Goal: Task Accomplishment & Management: Manage account settings

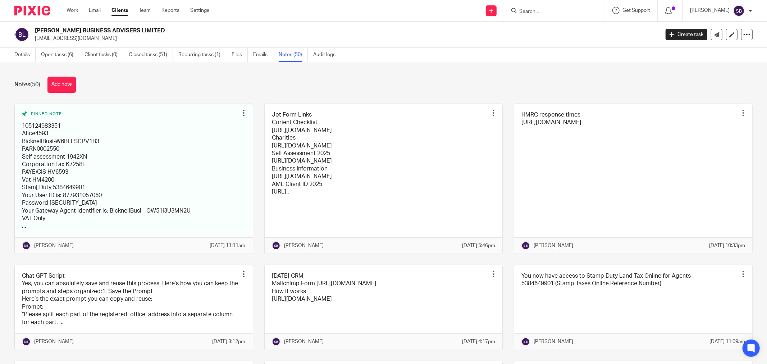
click at [567, 9] on input "Search" at bounding box center [550, 12] width 65 height 6
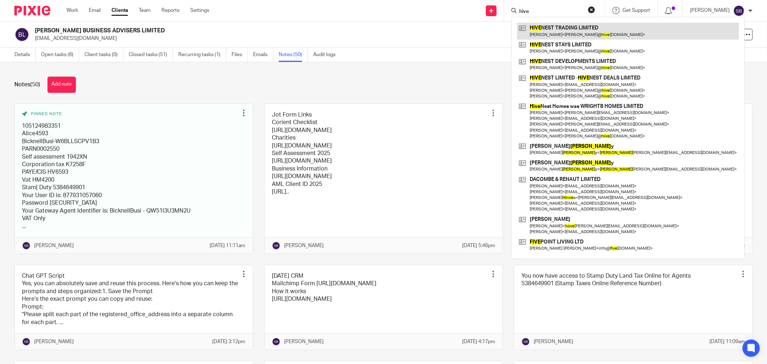
type input "hive"
click at [582, 32] on link at bounding box center [628, 31] width 222 height 17
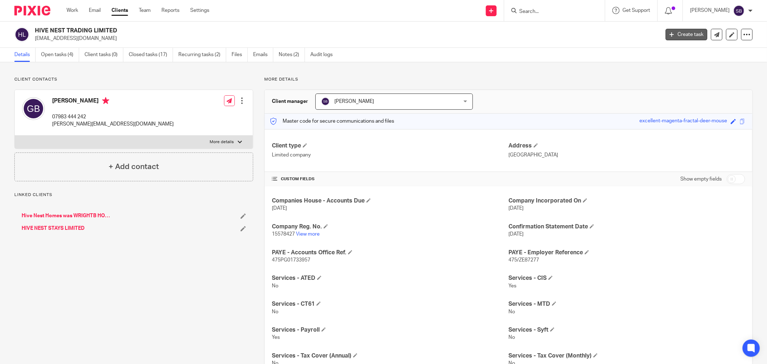
click at [669, 33] on icon at bounding box center [671, 34] width 4 height 4
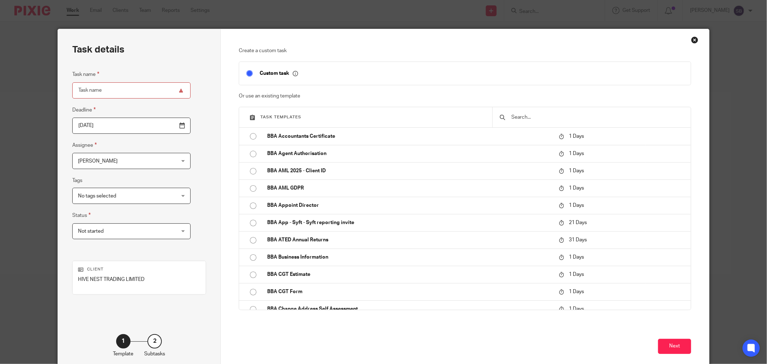
click at [515, 116] on input "text" at bounding box center [596, 117] width 173 height 8
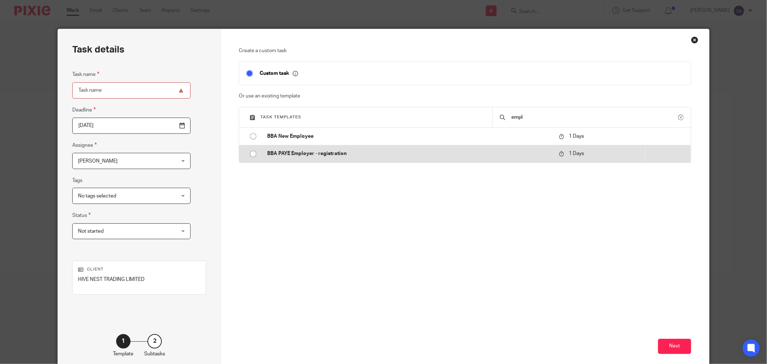
type input "empl"
click at [357, 152] on p "BBA PAYE Employer - registration" at bounding box center [409, 153] width 284 height 7
type input "2025-08-22"
type input "BBA PAYE Employer - registration"
checkbox input "false"
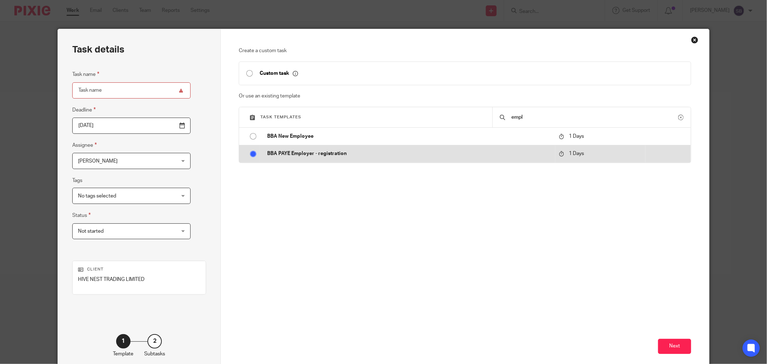
radio input "true"
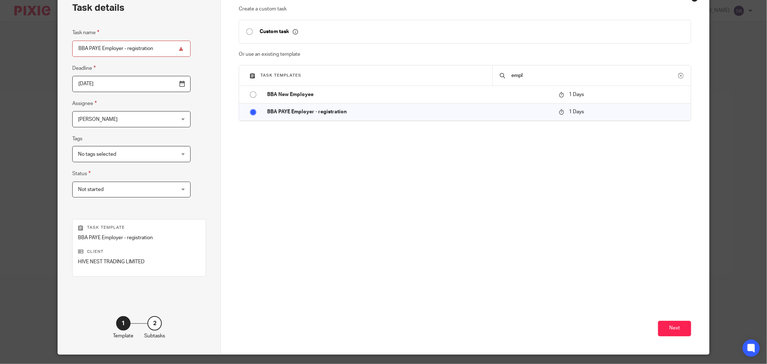
scroll to position [61, 0]
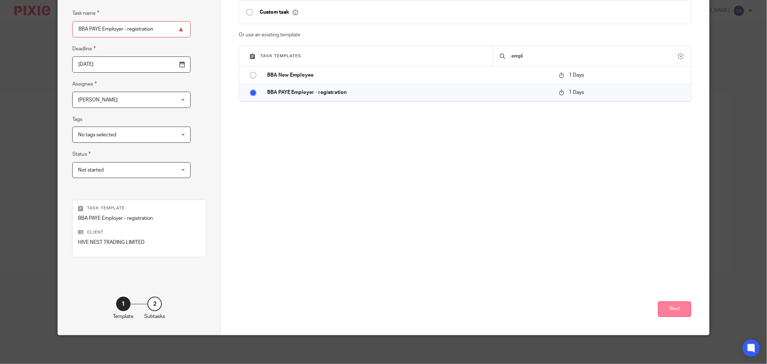
click at [664, 306] on button "Next" at bounding box center [674, 308] width 33 height 15
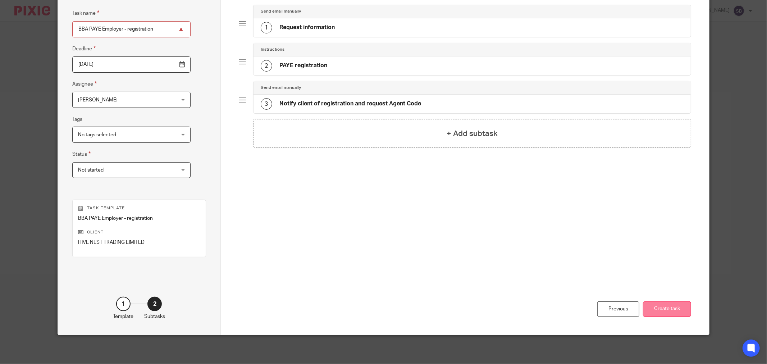
click at [663, 308] on button "Create task" at bounding box center [667, 308] width 48 height 15
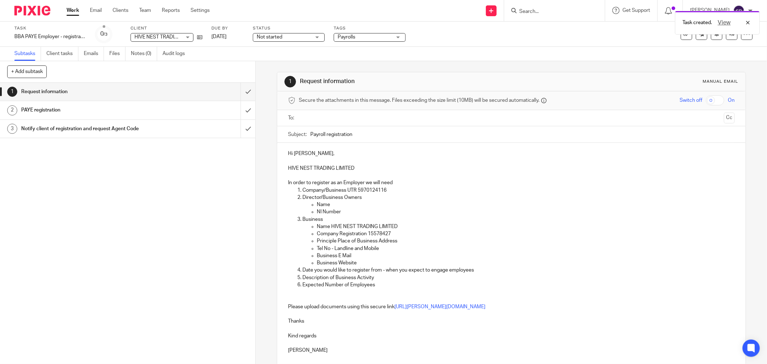
click at [317, 116] on input "text" at bounding box center [510, 118] width 419 height 8
click at [423, 124] on input "text" at bounding box center [554, 119] width 331 height 14
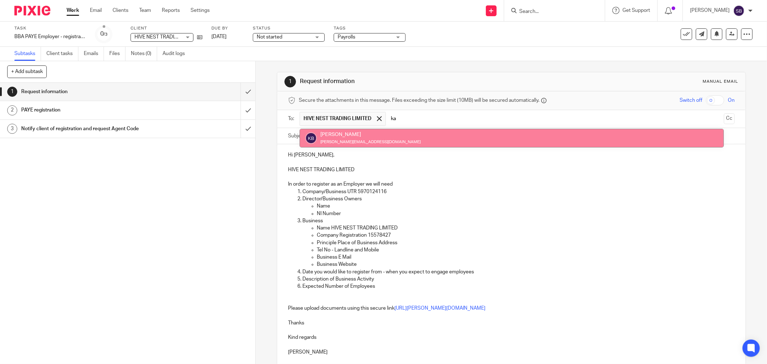
type input "ka"
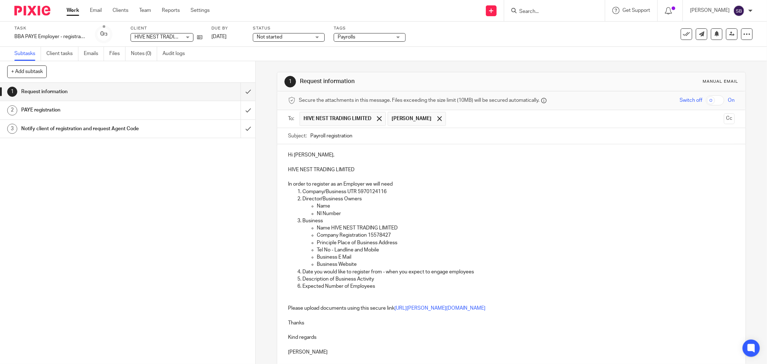
click at [559, 9] on input "Search" at bounding box center [550, 12] width 65 height 6
click at [556, 13] on input "Search" at bounding box center [550, 12] width 65 height 6
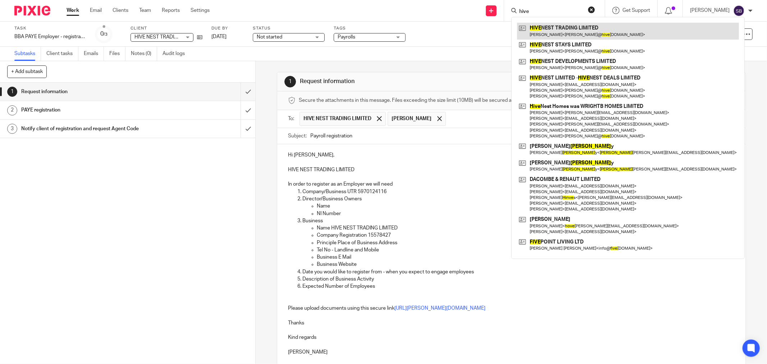
type input "hive"
click at [566, 28] on link at bounding box center [628, 31] width 222 height 17
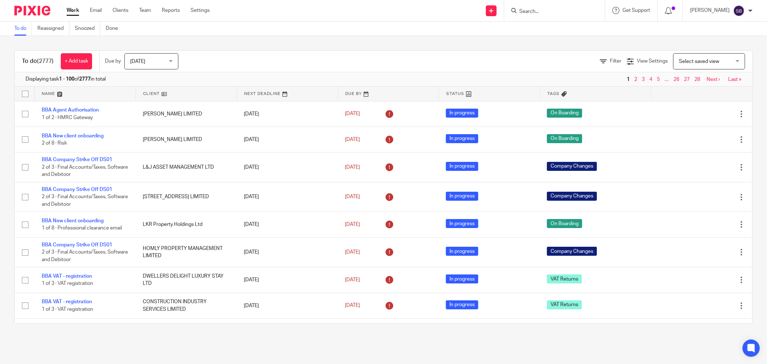
click at [587, 7] on form at bounding box center [556, 10] width 77 height 9
click at [583, 11] on input "Search" at bounding box center [550, 12] width 65 height 6
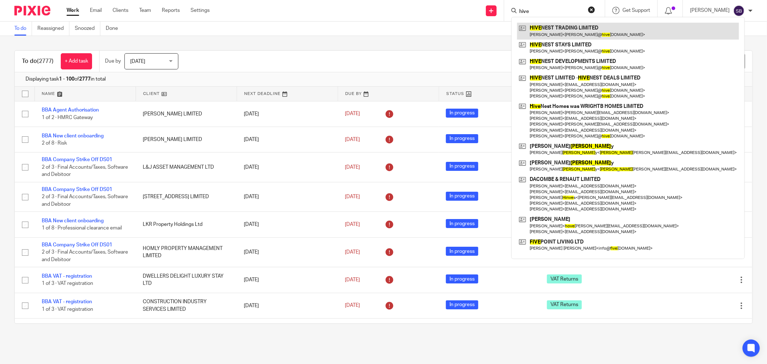
type input "hive"
click at [588, 26] on link at bounding box center [628, 31] width 222 height 17
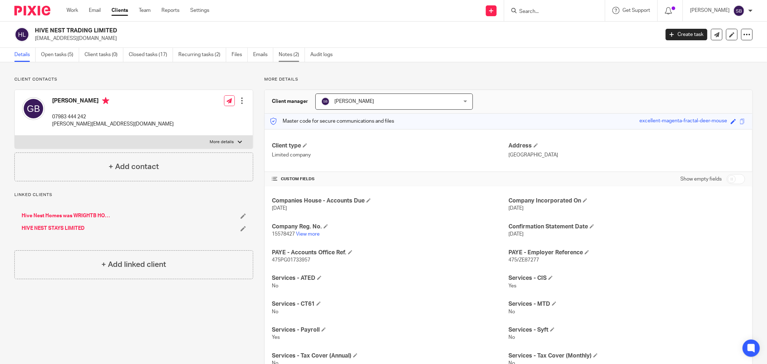
click at [288, 58] on link "Notes (2)" at bounding box center [292, 55] width 26 height 14
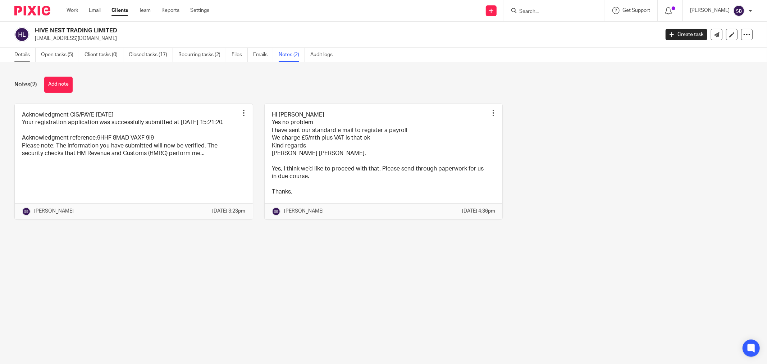
click at [24, 55] on link "Details" at bounding box center [24, 55] width 21 height 14
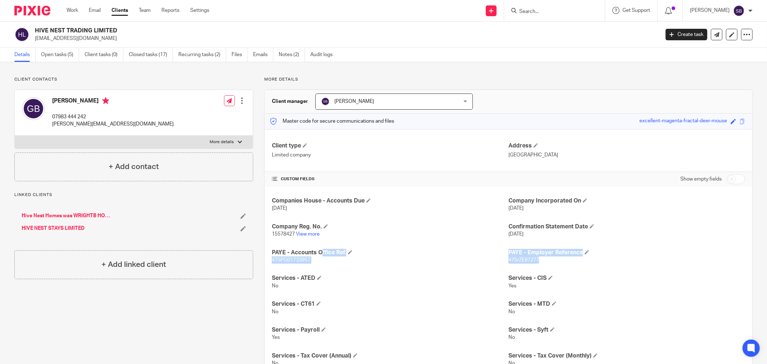
drag, startPoint x: 268, startPoint y: 251, endPoint x: 584, endPoint y: 258, distance: 316.0
click at [584, 258] on div "Companies House - Accounts Due [DATE] Company Incorporated On [DATE] Company Re…" at bounding box center [508, 320] width 487 height 269
copy div "PAYE - Accounts Office Ref. 475PG01733957 PAYE - Employer Reference 475/ZE87277"
click at [290, 55] on link "Notes (2)" at bounding box center [292, 55] width 26 height 14
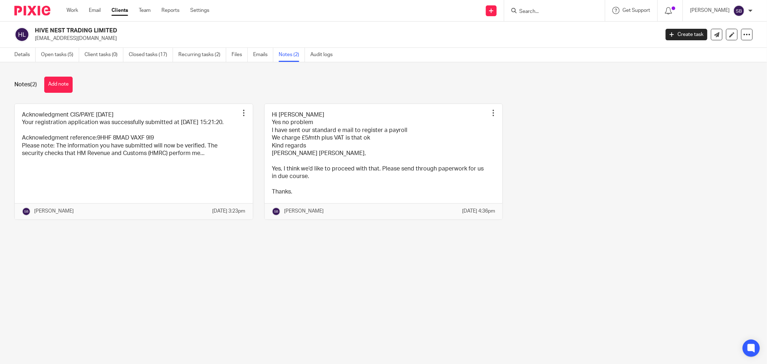
click at [548, 12] on input "Search" at bounding box center [550, 12] width 65 height 6
click at [673, 34] on link "Create task" at bounding box center [686, 35] width 42 height 12
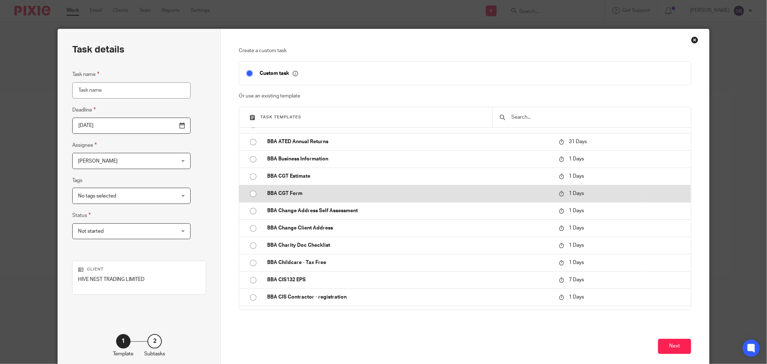
scroll to position [120, 0]
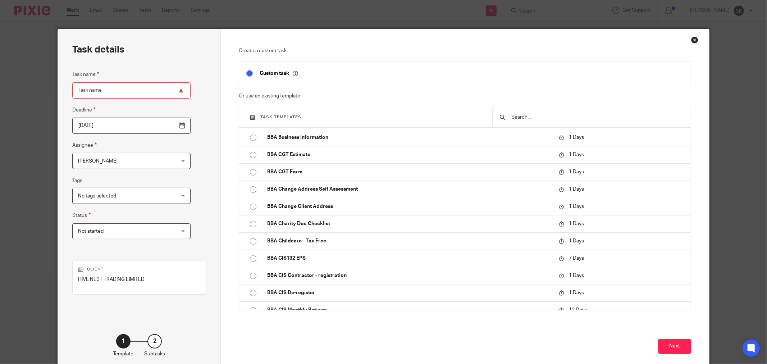
click at [530, 120] on input "text" at bounding box center [596, 117] width 173 height 8
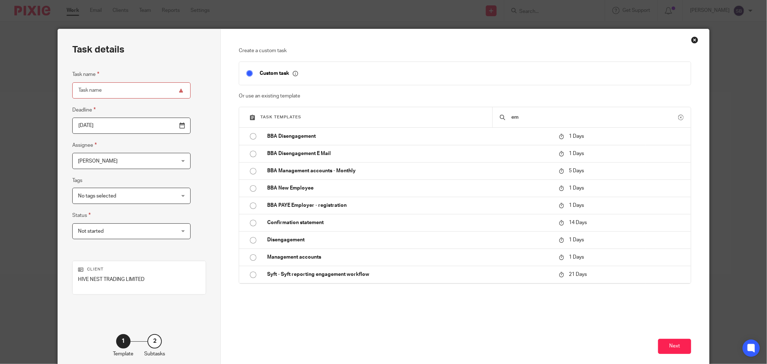
scroll to position [0, 0]
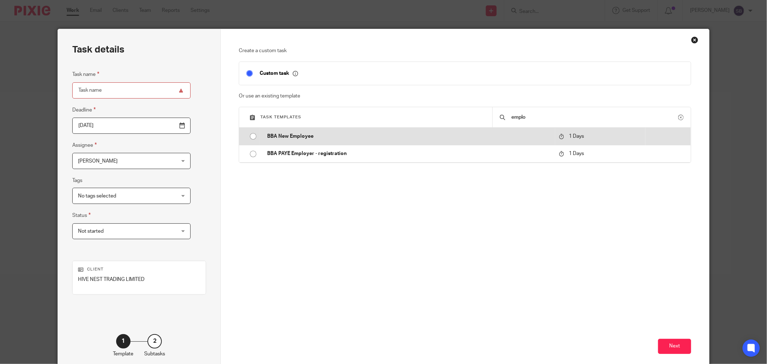
type input "emplo"
click at [391, 138] on p "BBA New Employee" at bounding box center [409, 136] width 284 height 7
type input "2025-08-22"
type input "BBA New Employee"
checkbox input "false"
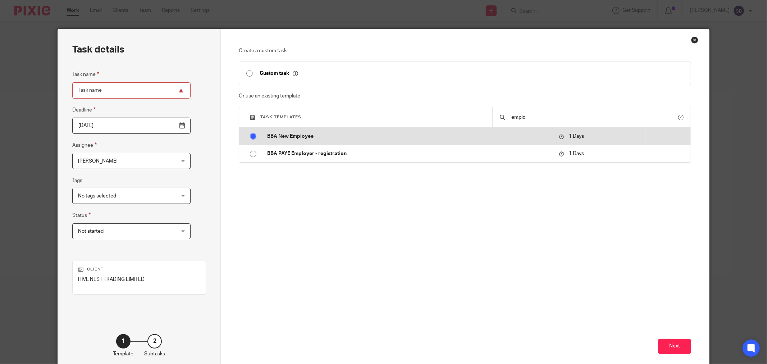
radio input "true"
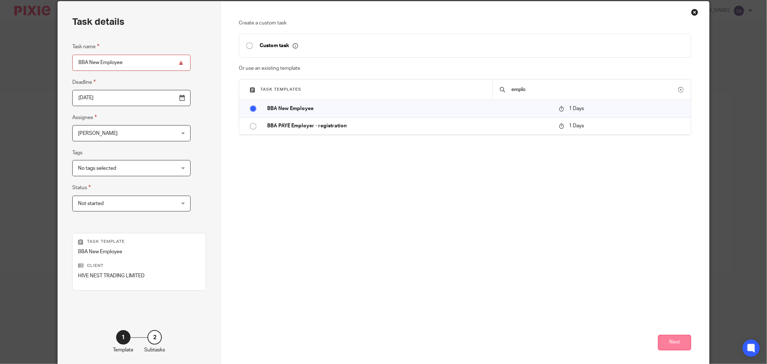
scroll to position [61, 0]
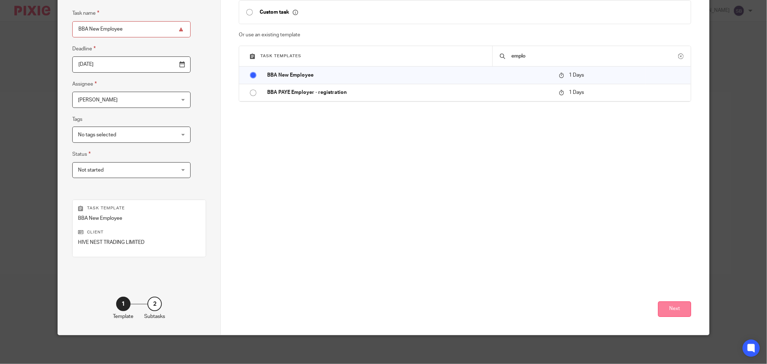
click at [674, 312] on button "Next" at bounding box center [674, 308] width 33 height 15
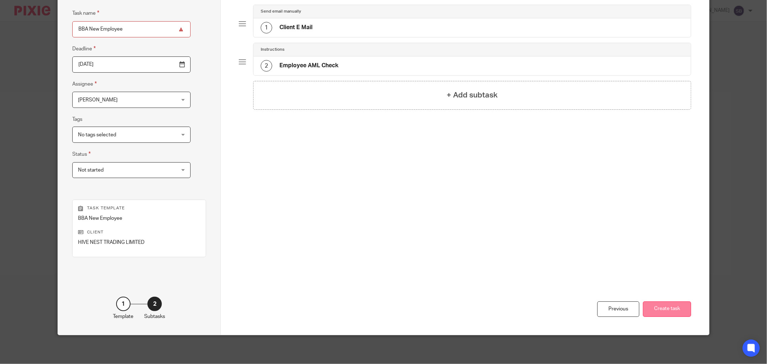
click at [660, 315] on button "Create task" at bounding box center [667, 308] width 48 height 15
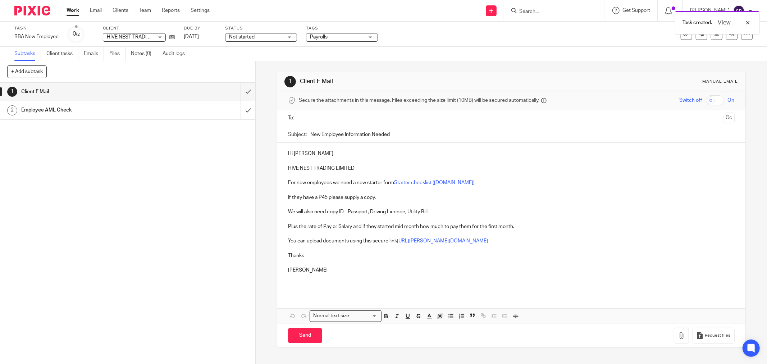
click at [350, 119] on input "text" at bounding box center [510, 118] width 419 height 8
click at [427, 124] on input "text" at bounding box center [554, 119] width 331 height 14
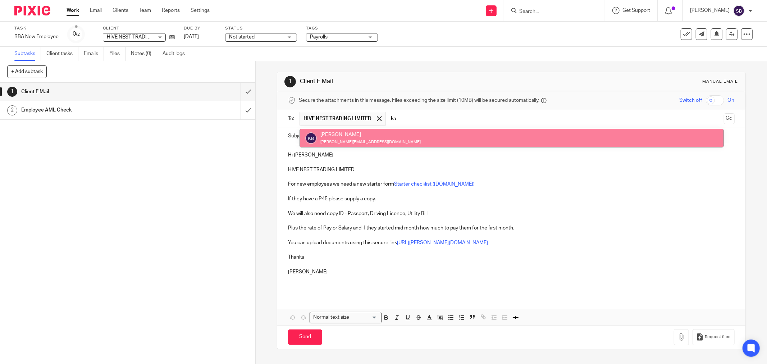
type input "ka"
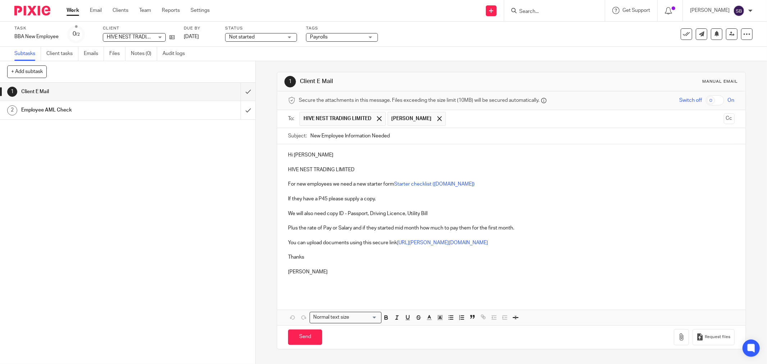
click at [458, 121] on input "text" at bounding box center [584, 119] width 271 height 14
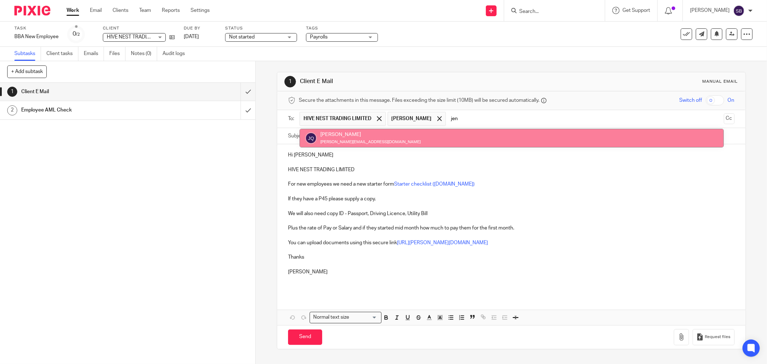
type input "jen"
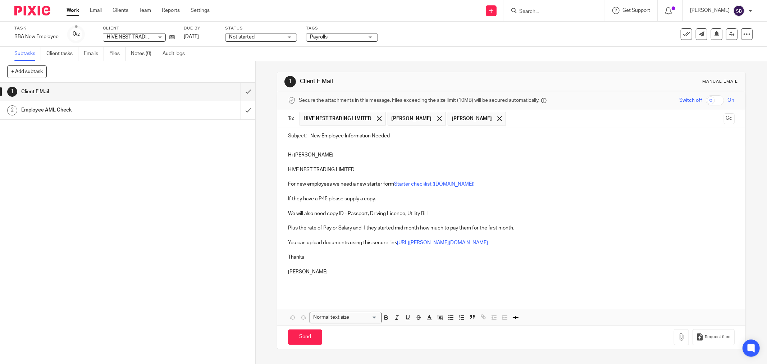
click at [415, 136] on input "New Employee Information Needed" at bounding box center [522, 136] width 424 height 16
click at [419, 135] on input "New Employee Information Needed - Hive Nest Ttrading" at bounding box center [522, 136] width 424 height 16
type input "New Employee Information Needed - Hive Nest Trading"
click at [306, 341] on input "Send" at bounding box center [305, 336] width 34 height 15
type input "Sent"
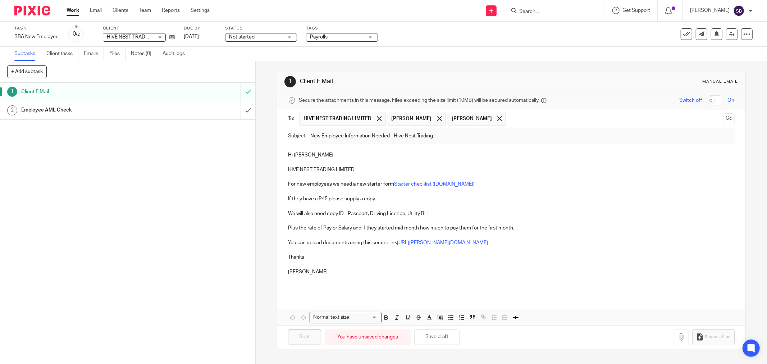
click at [545, 10] on input "Search" at bounding box center [550, 12] width 65 height 6
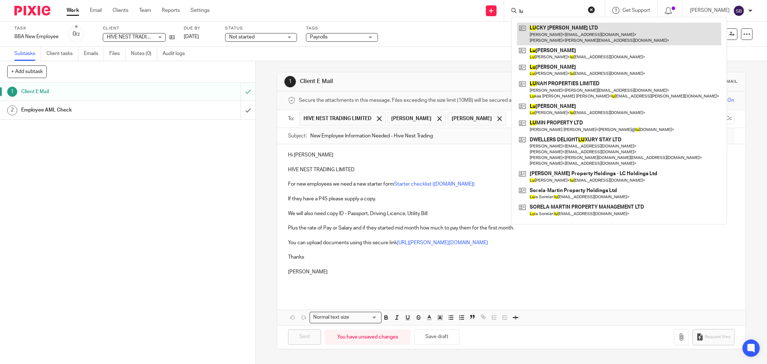
type input "l"
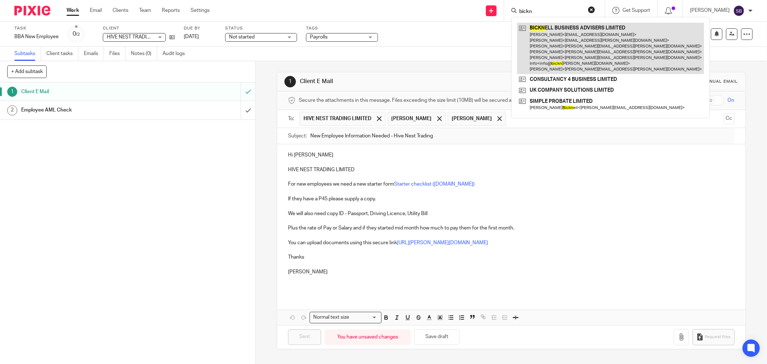
type input "bickn"
click at [564, 40] on link at bounding box center [610, 48] width 187 height 51
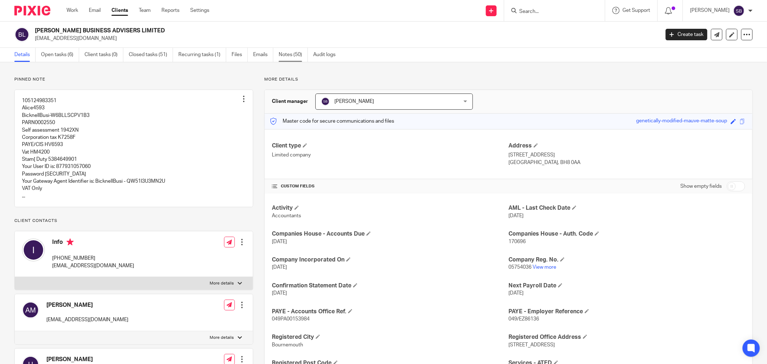
click at [286, 55] on link "Notes (50)" at bounding box center [293, 55] width 29 height 14
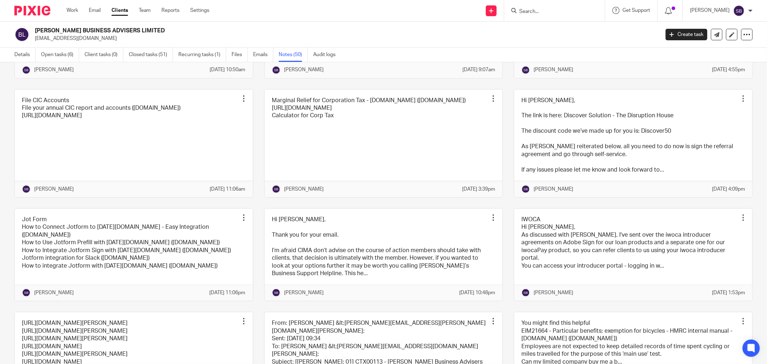
scroll to position [839, 0]
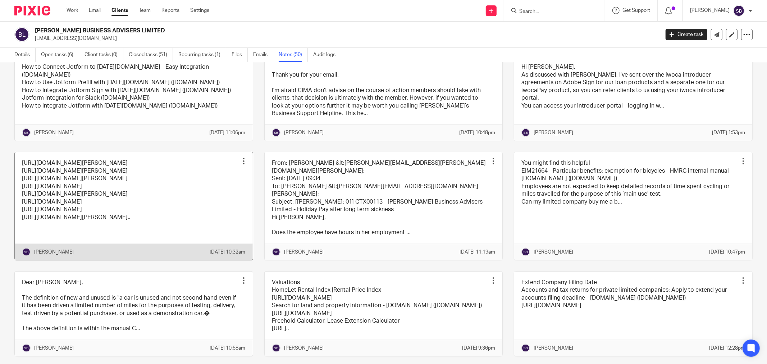
click at [204, 246] on link at bounding box center [134, 205] width 238 height 107
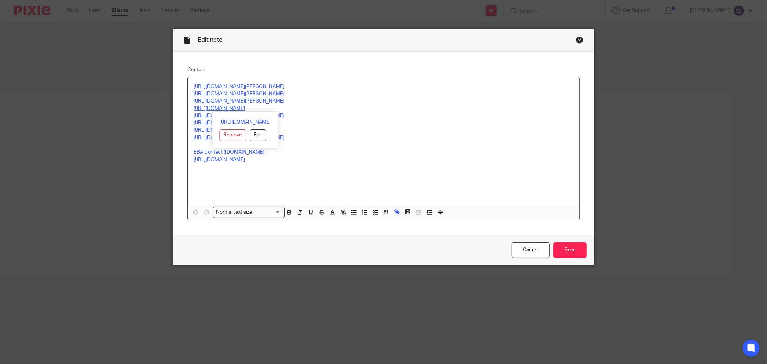
drag, startPoint x: 191, startPoint y: 107, endPoint x: 291, endPoint y: 110, distance: 100.7
click at [245, 110] on link "[URL][DOMAIN_NAME]" at bounding box center [218, 108] width 51 height 5
copy link "[URL][DOMAIN_NAME]"
click at [576, 39] on div "Close this dialog window" at bounding box center [579, 39] width 7 height 7
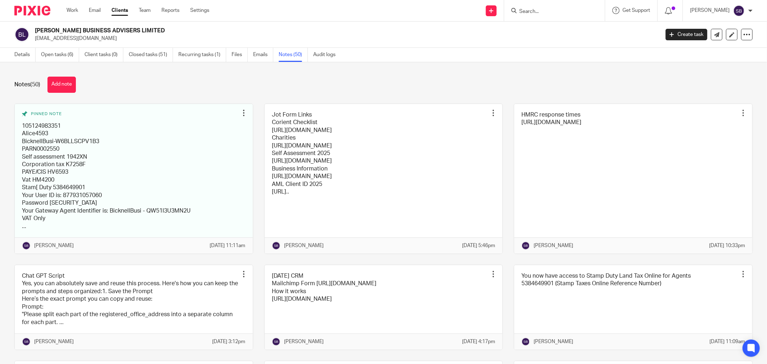
click at [529, 12] on input "Search" at bounding box center [550, 12] width 65 height 6
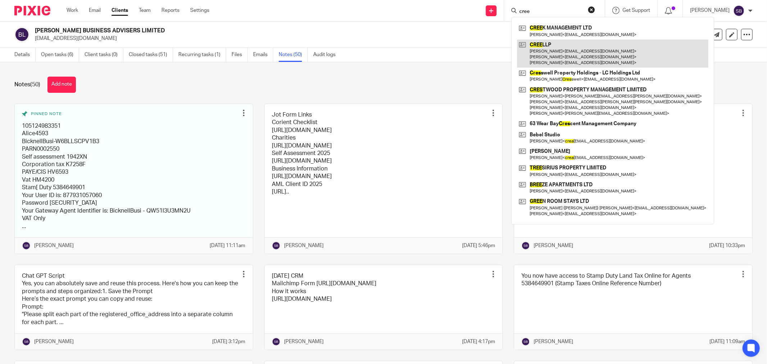
type input "cree"
click at [558, 58] on link at bounding box center [612, 54] width 191 height 28
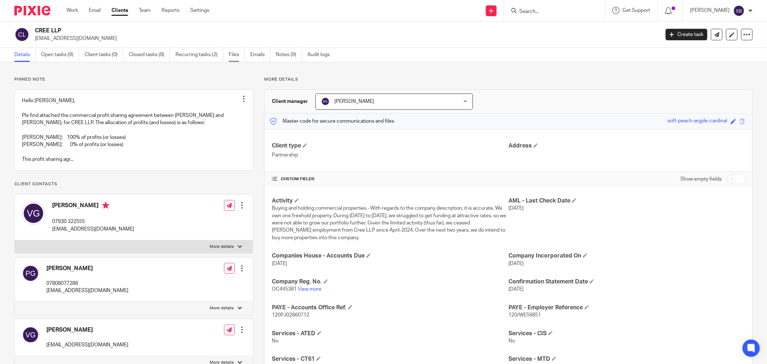
click at [230, 54] on link "Files" at bounding box center [237, 55] width 16 height 14
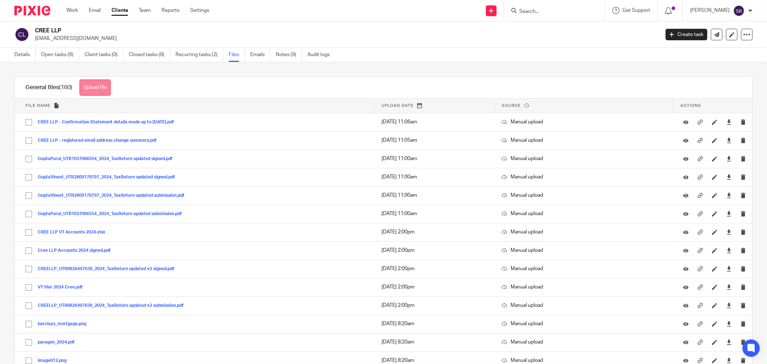
click at [89, 87] on button "Upload file" at bounding box center [94, 87] width 31 height 16
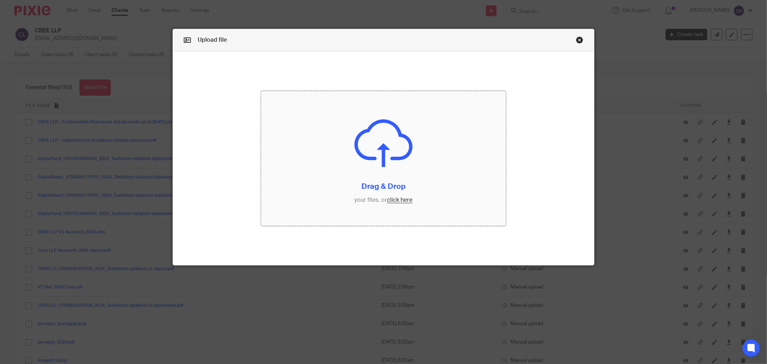
click at [386, 202] on input "file" at bounding box center [383, 158] width 245 height 135
